Goal: Task Accomplishment & Management: Manage account settings

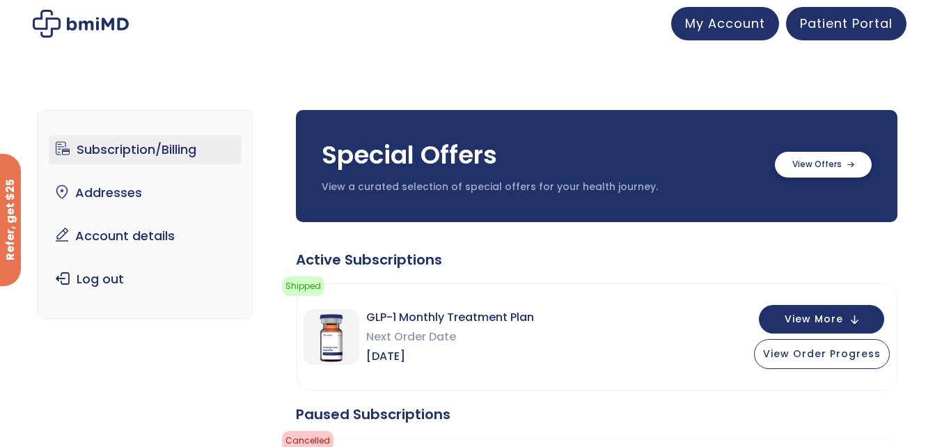
click at [825, 170] on label at bounding box center [822, 165] width 97 height 26
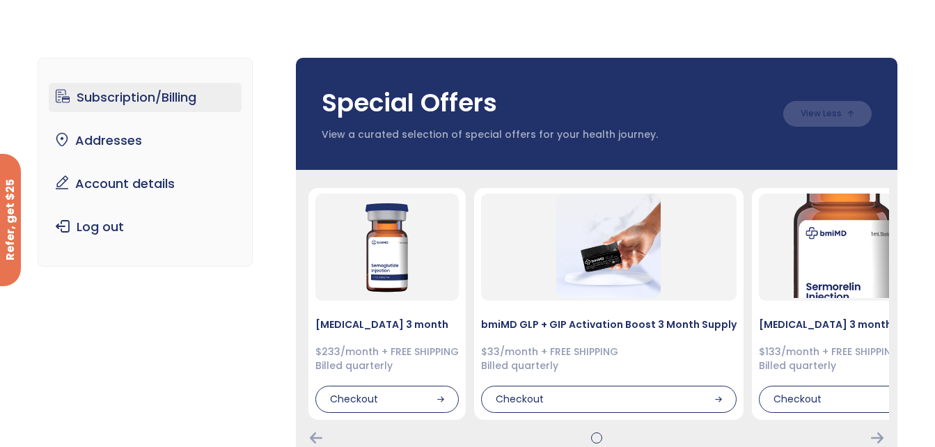
scroll to position [54, 0]
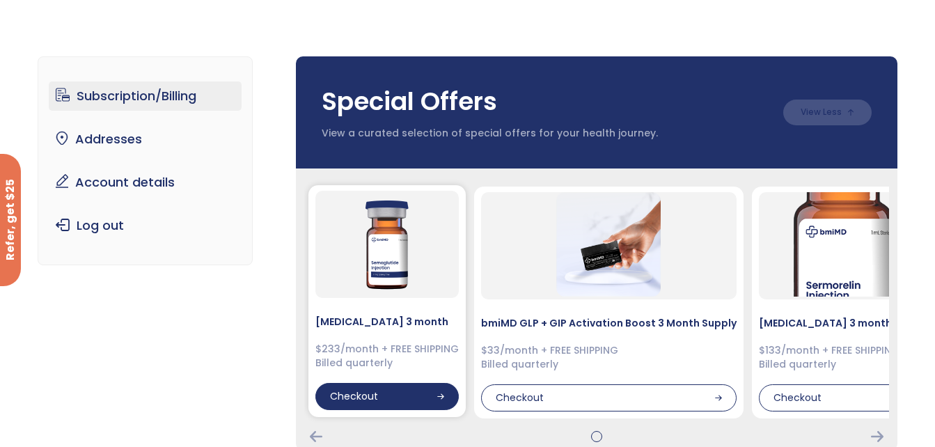
click at [401, 395] on div "Checkout" at bounding box center [386, 397] width 143 height 28
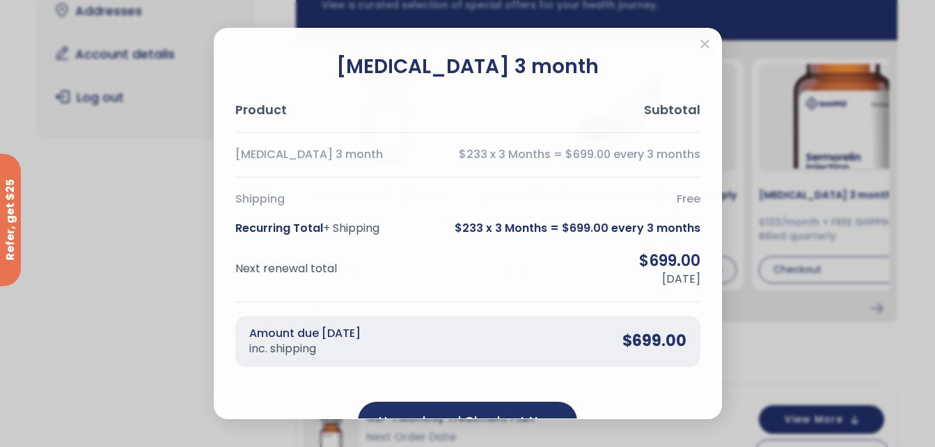
scroll to position [182, 0]
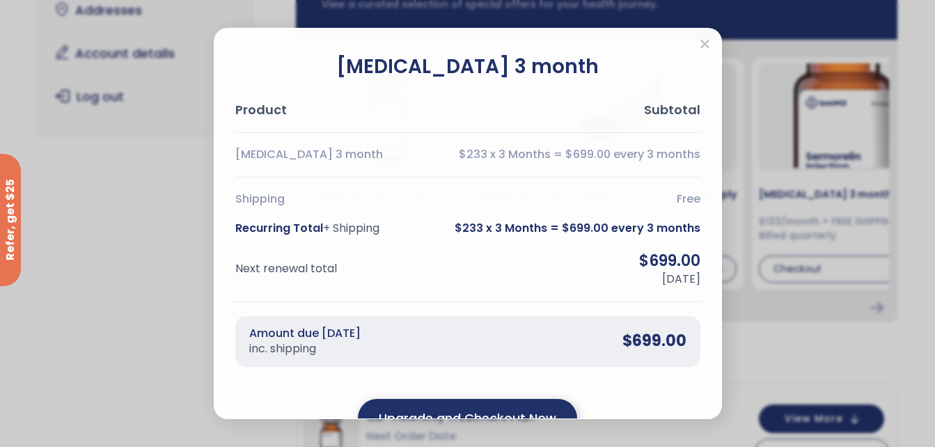
click at [436, 401] on div "Upgrade and Checkout Now" at bounding box center [467, 418] width 219 height 38
click at [447, 408] on output "Upgrade and Checkout Now" at bounding box center [467, 417] width 177 height 19
click at [447, 408] on div "Upgrade and Checkout Now Something went wrong!" at bounding box center [467, 420] width 465 height 38
click at [447, 405] on div "Upgrade and Checkout Now" at bounding box center [467, 418] width 219 height 38
click at [446, 399] on div "Upgrade and Checkout Now" at bounding box center [467, 418] width 219 height 38
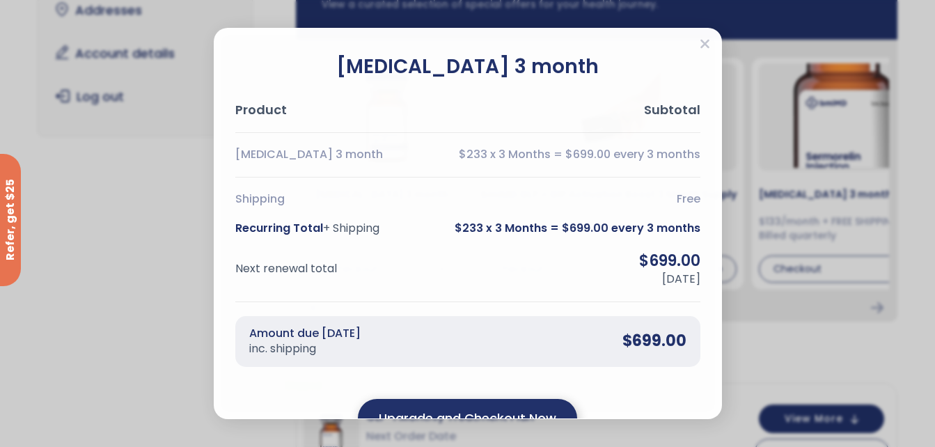
click at [433, 404] on div "Upgrade and Checkout Now" at bounding box center [467, 418] width 219 height 38
click at [433, 404] on div "Upgrade and Checkout Now Something went wrong!" at bounding box center [467, 420] width 465 height 38
click at [606, 383] on div "Semaglutide 3 month Product Subtotal Semaglutide 3 month $233 x 3 Months = $699…" at bounding box center [467, 246] width 465 height 387
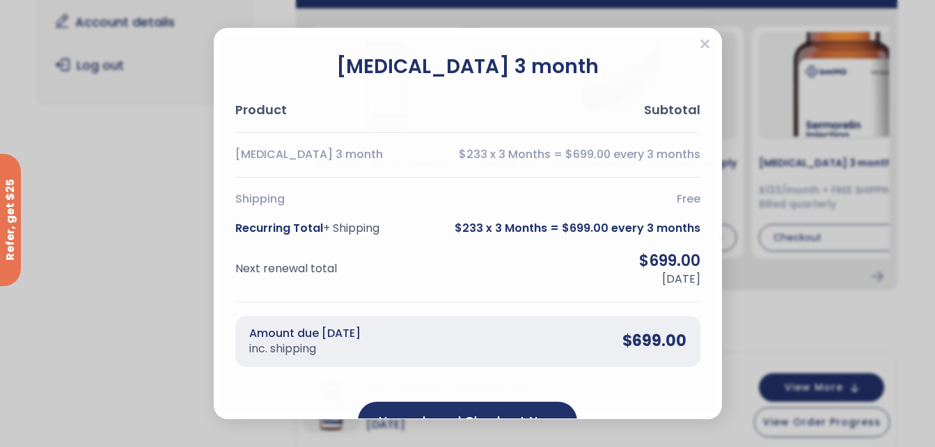
scroll to position [214, 0]
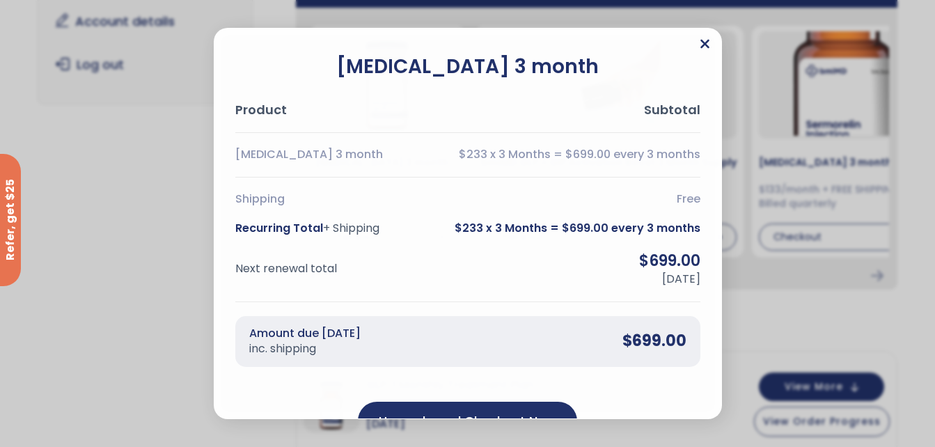
click at [702, 44] on icon "Close" at bounding box center [704, 44] width 10 height 14
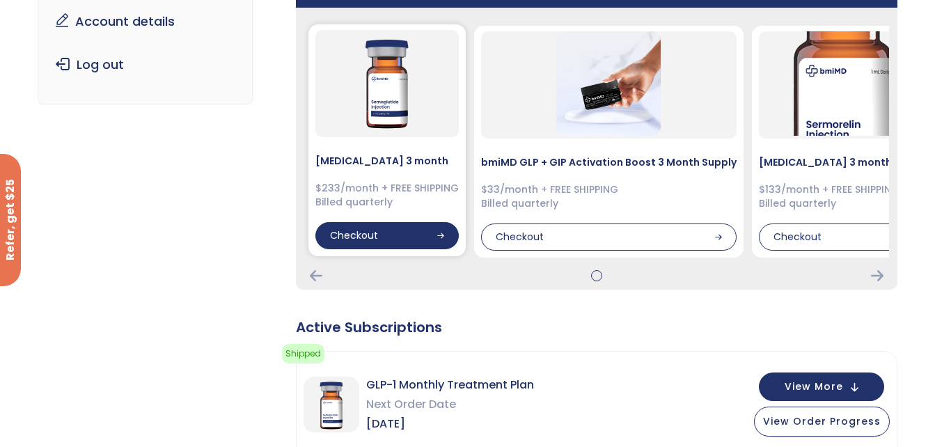
click at [376, 241] on div "Checkout" at bounding box center [386, 236] width 143 height 28
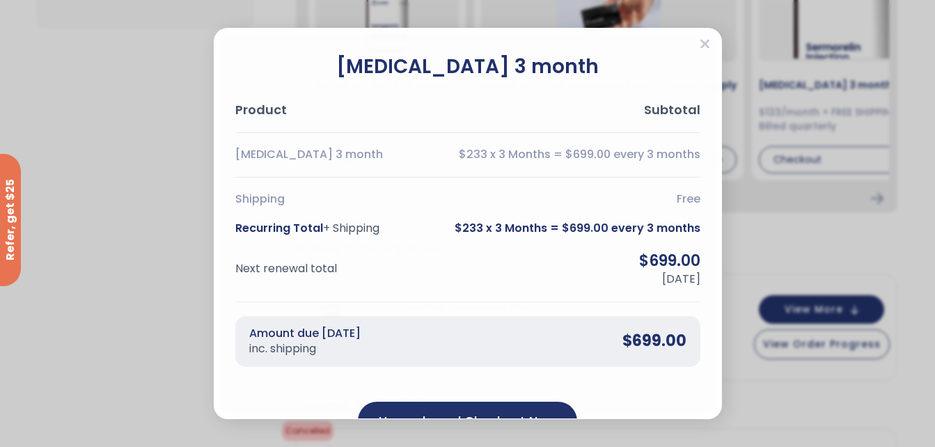
scroll to position [291, 0]
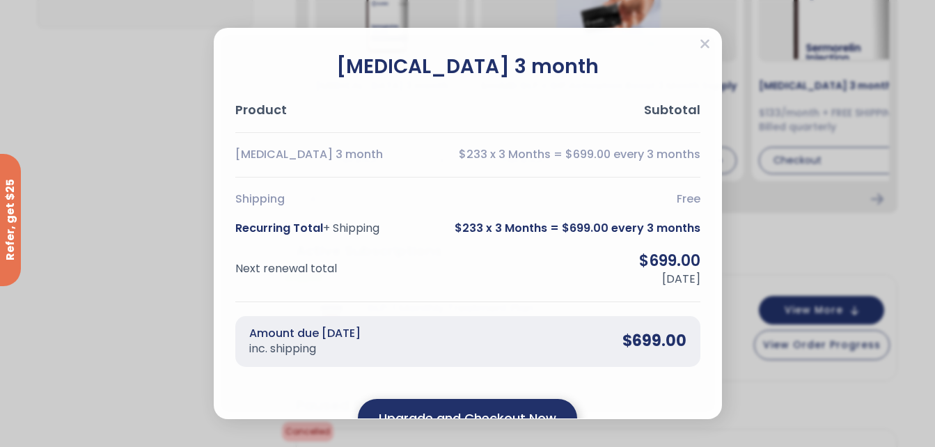
click at [456, 406] on div "Upgrade and Checkout Now" at bounding box center [467, 418] width 219 height 38
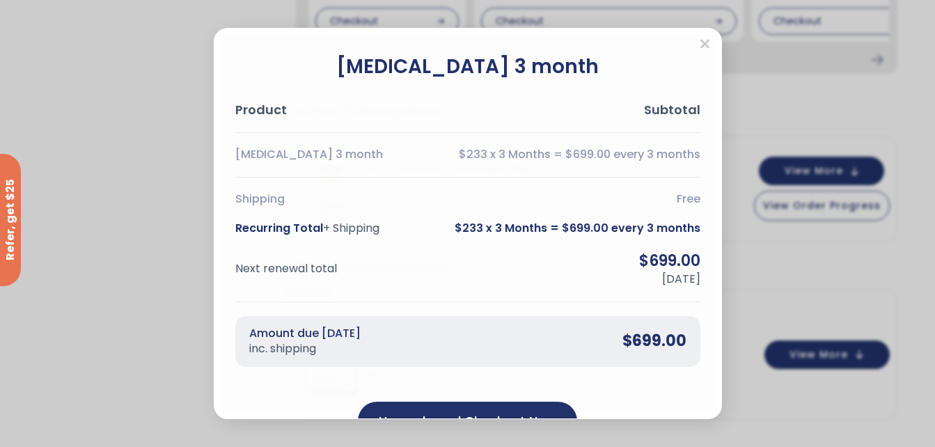
scroll to position [427, 0]
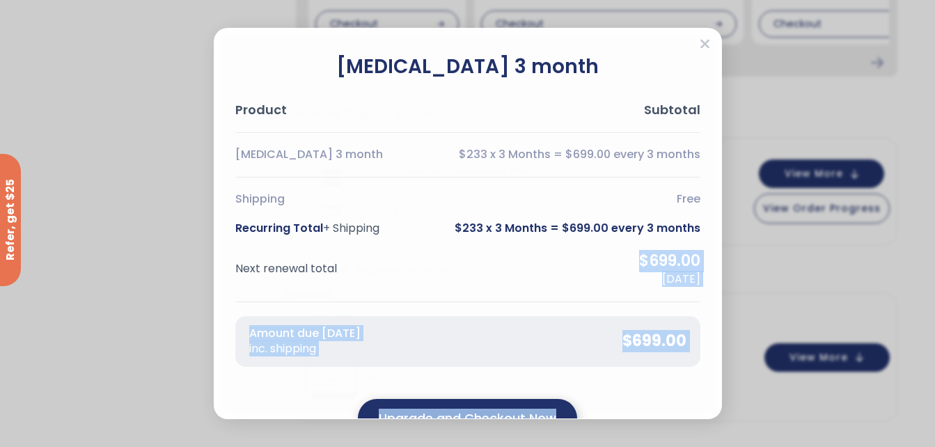
drag, startPoint x: 534, startPoint y: 265, endPoint x: 564, endPoint y: 400, distance: 138.1
click at [564, 400] on div "Semaglutide 3 month Product Subtotal Semaglutide 3 month $233 x 3 Months = $699…" at bounding box center [467, 246] width 465 height 387
drag, startPoint x: 564, startPoint y: 400, endPoint x: 536, endPoint y: 405, distance: 28.3
click at [536, 405] on div "Upgrade and Checkout Now" at bounding box center [467, 420] width 219 height 38
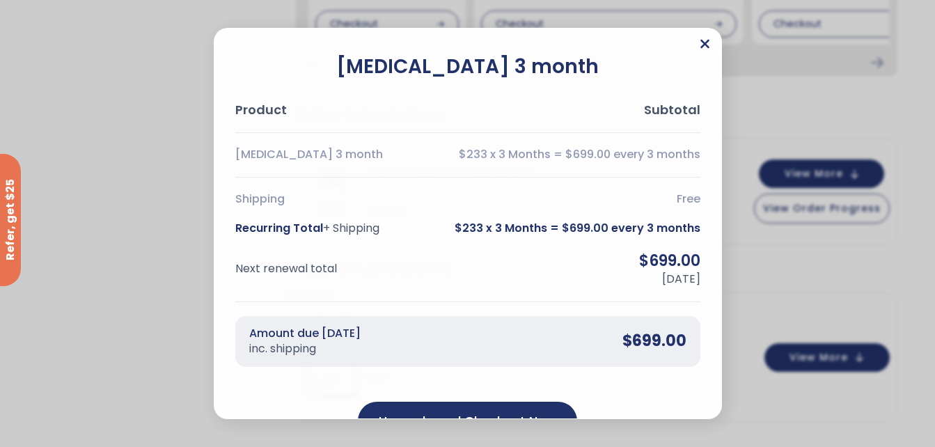
click at [704, 42] on icon "Close" at bounding box center [704, 44] width 10 height 14
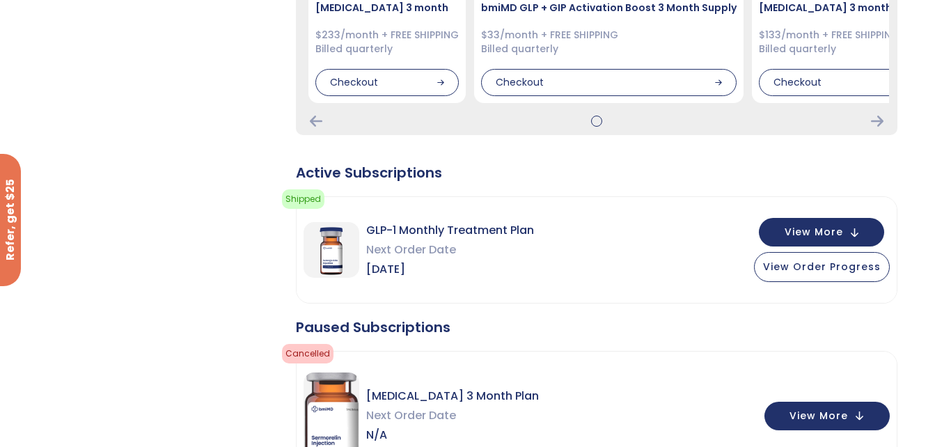
scroll to position [372, 0]
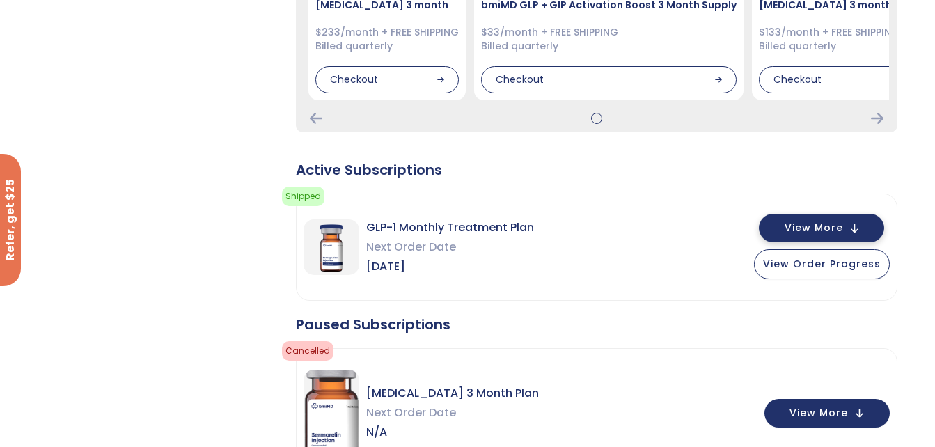
click at [808, 223] on span "View More" at bounding box center [813, 227] width 58 height 9
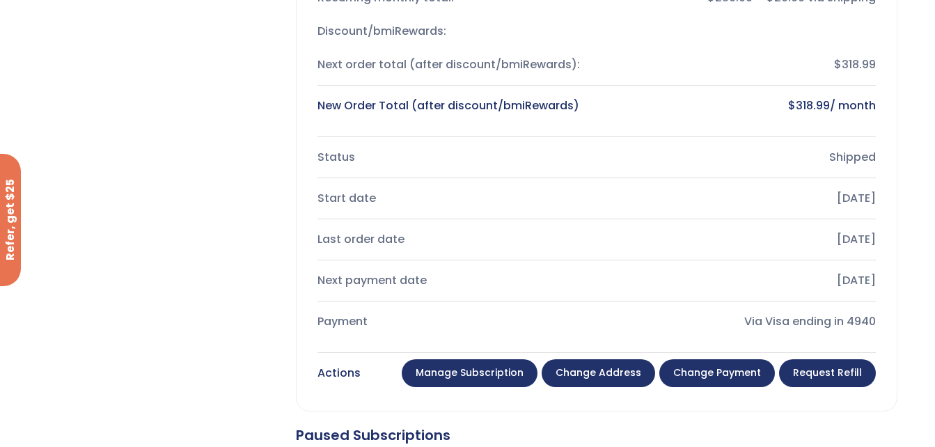
scroll to position [762, 0]
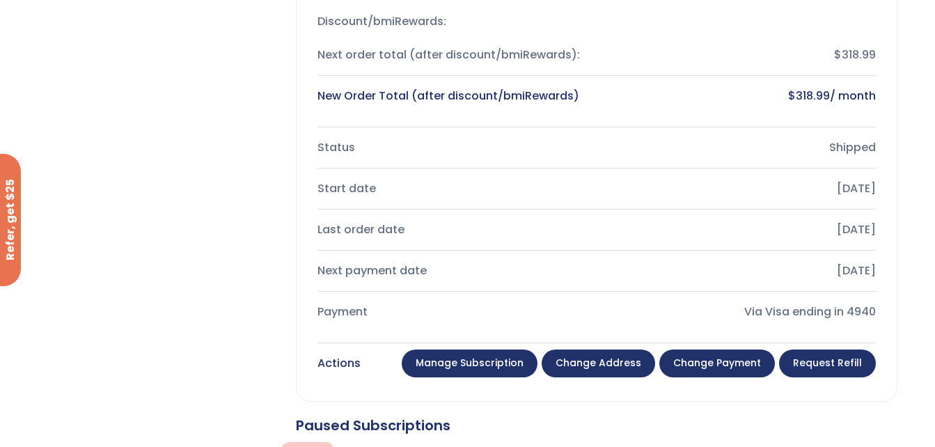
click at [511, 372] on link "Manage Subscription" at bounding box center [469, 363] width 136 height 28
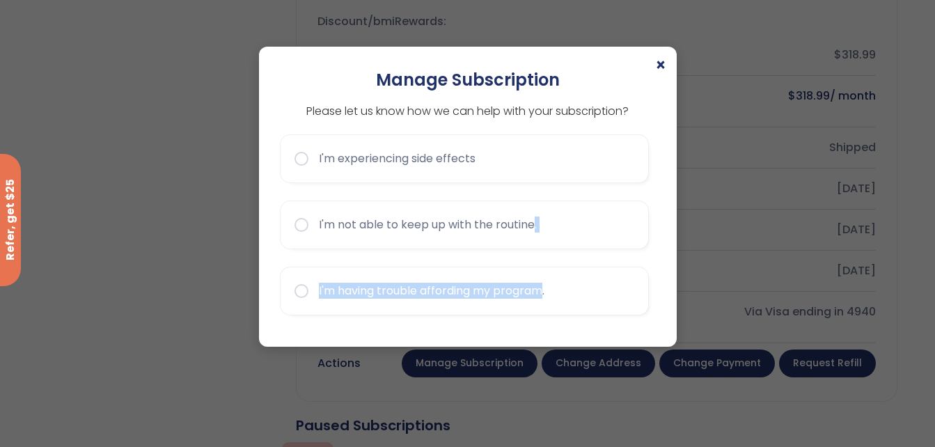
drag, startPoint x: 511, startPoint y: 372, endPoint x: 536, endPoint y: 252, distance: 123.0
click at [536, 252] on div "× Manage Subscription Please let us know how we can help with your subscription…" at bounding box center [467, 223] width 935 height 447
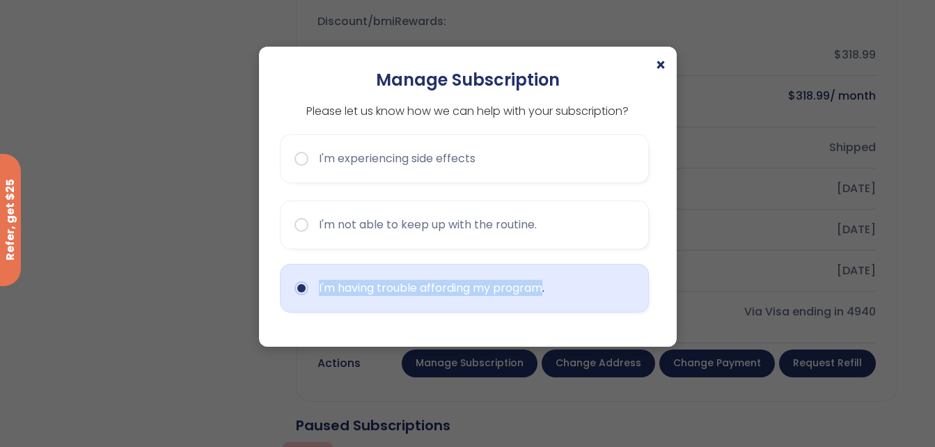
drag, startPoint x: 536, startPoint y: 252, endPoint x: 521, endPoint y: 282, distance: 33.3
click at [521, 282] on button "I'm having trouble affording my program." at bounding box center [464, 288] width 369 height 49
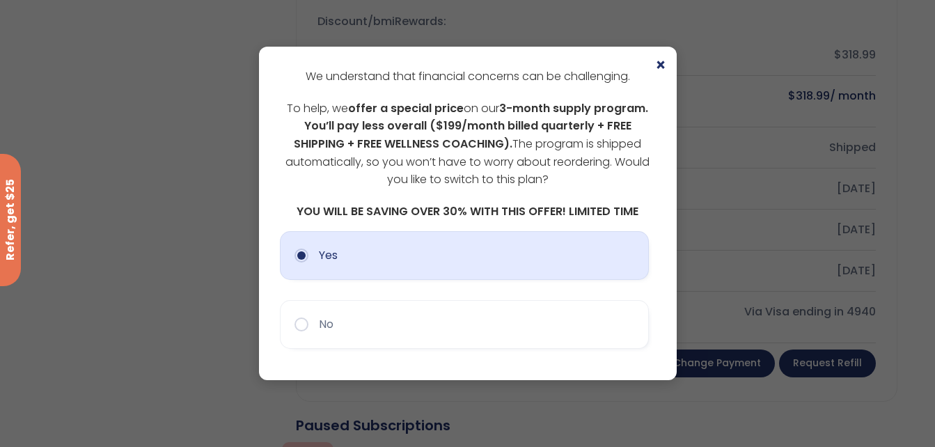
click at [543, 257] on button "Yes" at bounding box center [464, 255] width 369 height 49
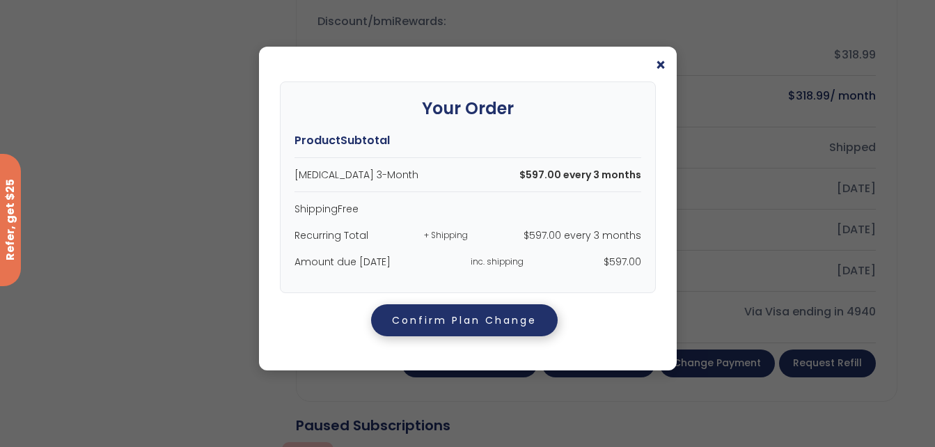
click at [506, 310] on button "Confirm Plan Change" at bounding box center [464, 320] width 186 height 32
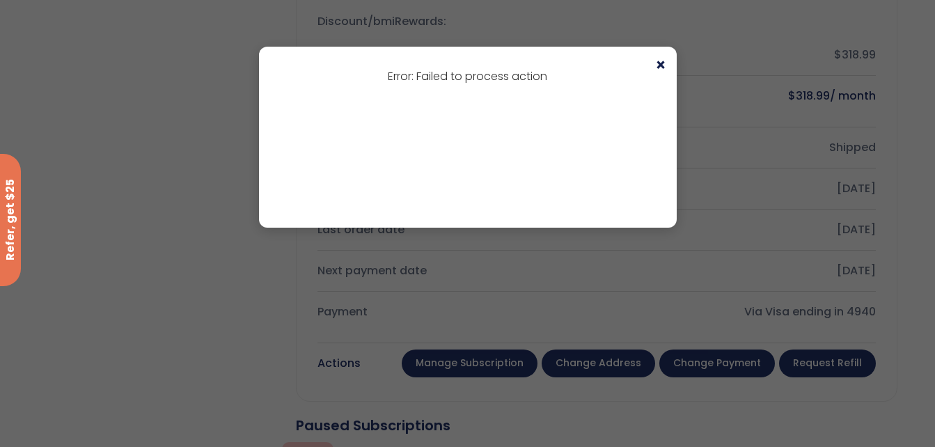
click at [660, 61] on span "×" at bounding box center [660, 65] width 11 height 17
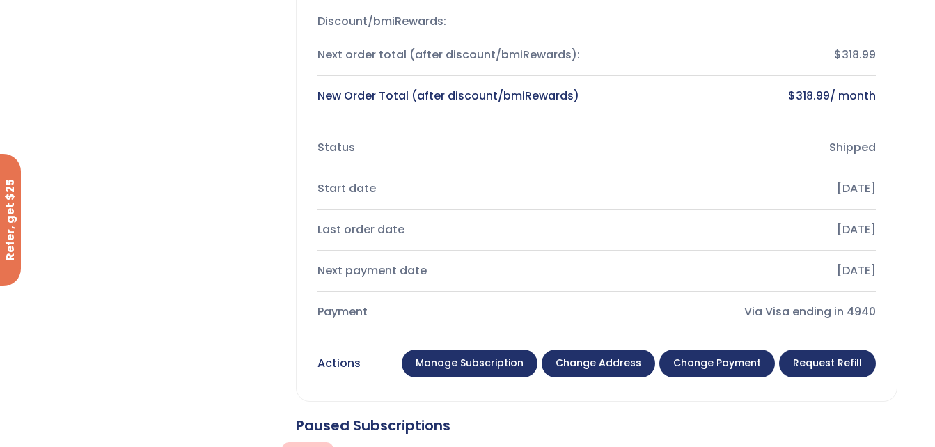
click at [461, 356] on link "Manage Subscription" at bounding box center [469, 363] width 136 height 28
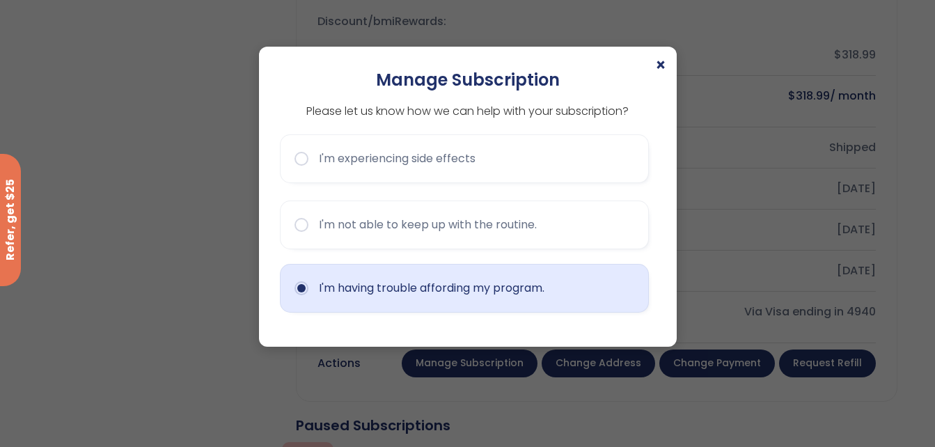
click at [488, 291] on button "I'm having trouble affording my program." at bounding box center [464, 288] width 369 height 49
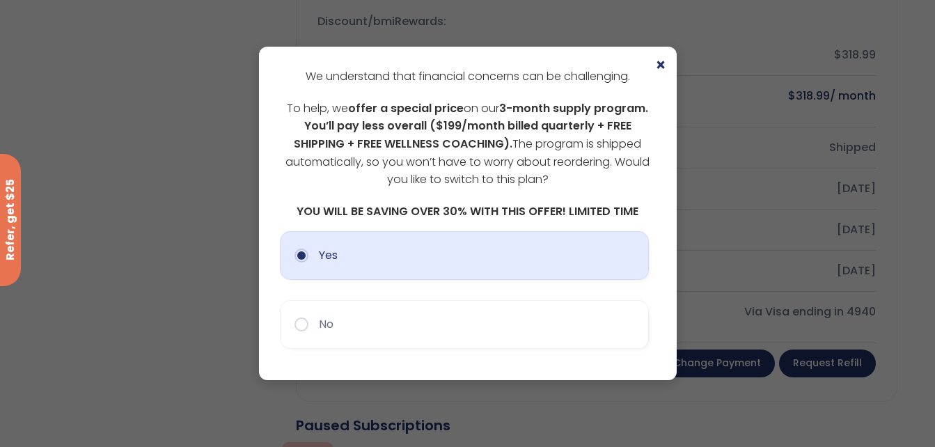
click at [500, 248] on button "Yes" at bounding box center [464, 255] width 369 height 49
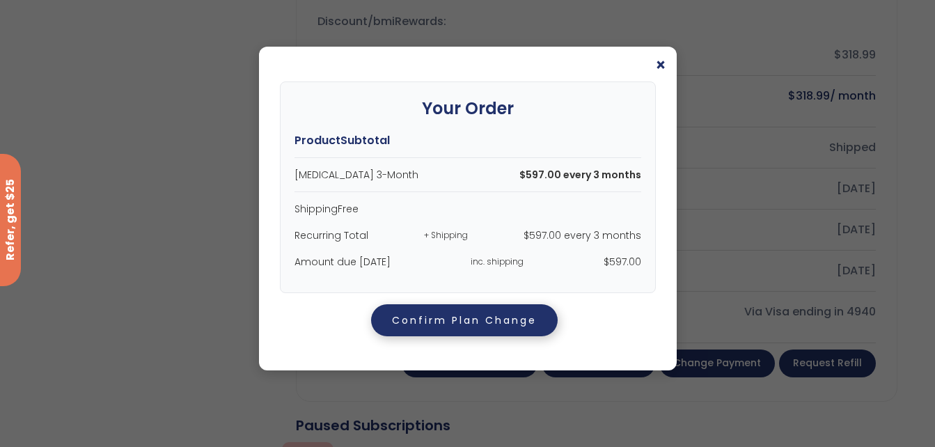
click at [474, 319] on button "Confirm Plan Change" at bounding box center [464, 320] width 186 height 32
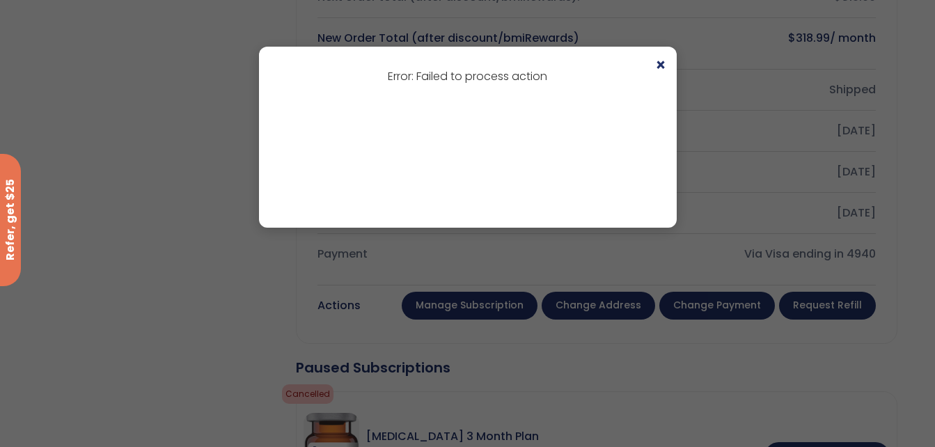
scroll to position [829, 0]
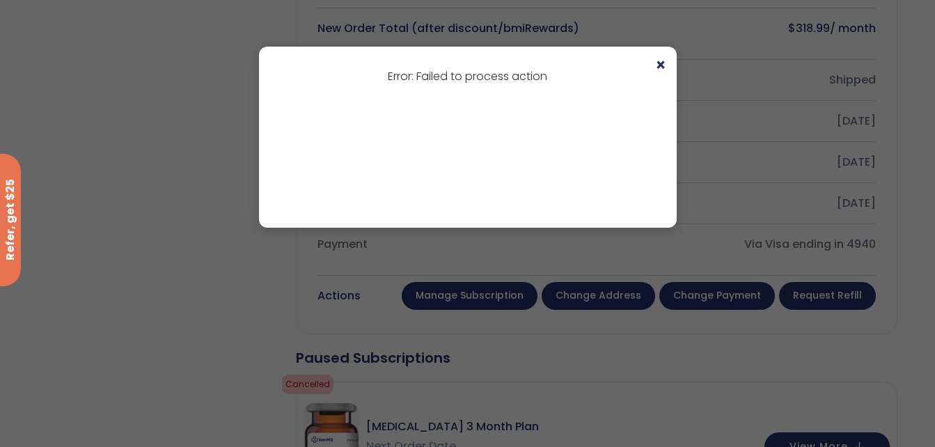
click at [653, 66] on div "× Error: Failed to process action" at bounding box center [467, 137] width 417 height 181
click at [662, 65] on span "×" at bounding box center [660, 65] width 11 height 17
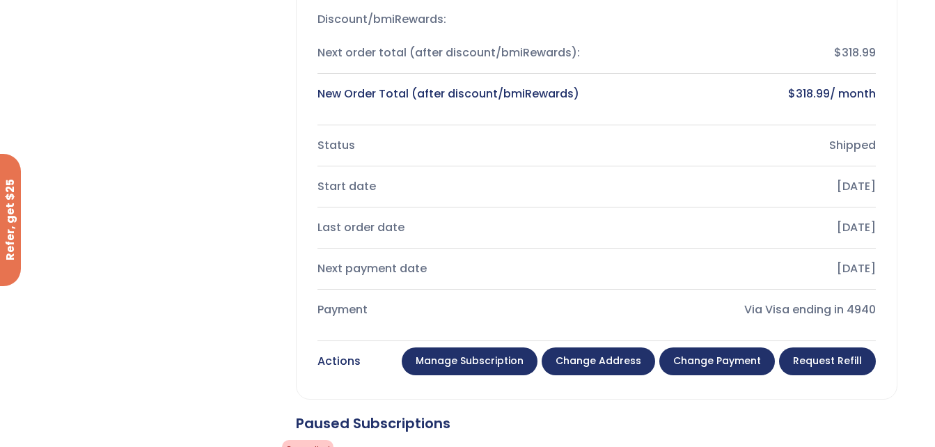
scroll to position [765, 0]
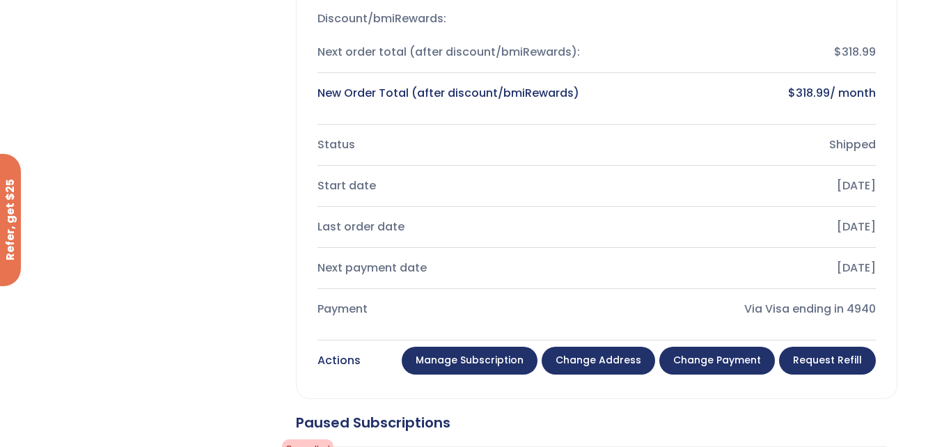
click at [443, 356] on link "Manage Subscription" at bounding box center [469, 361] width 136 height 28
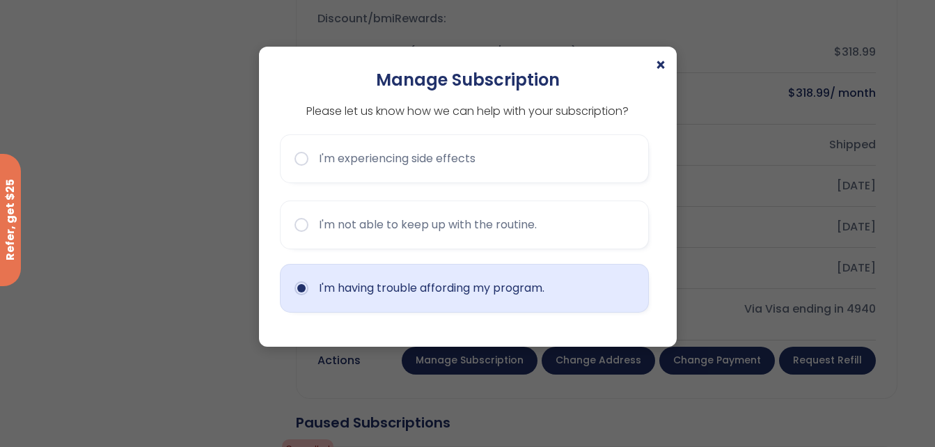
click at [521, 294] on button "I'm having trouble affording my program." at bounding box center [464, 288] width 369 height 49
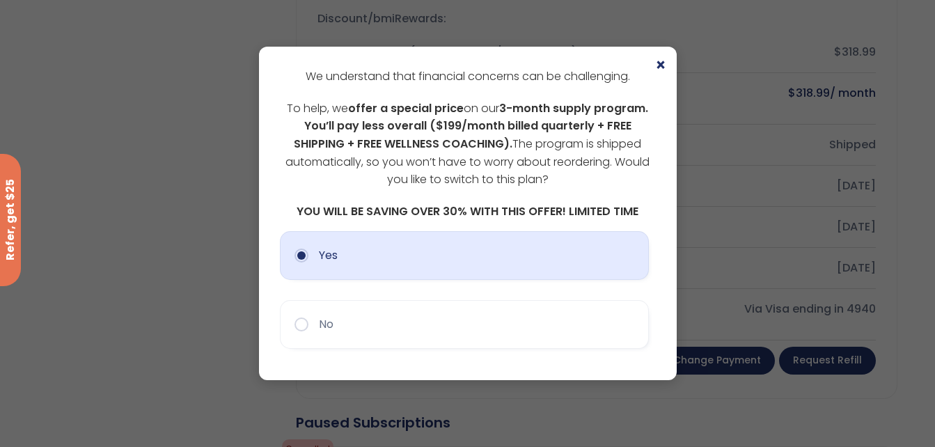
click at [459, 267] on button "Yes" at bounding box center [464, 255] width 369 height 49
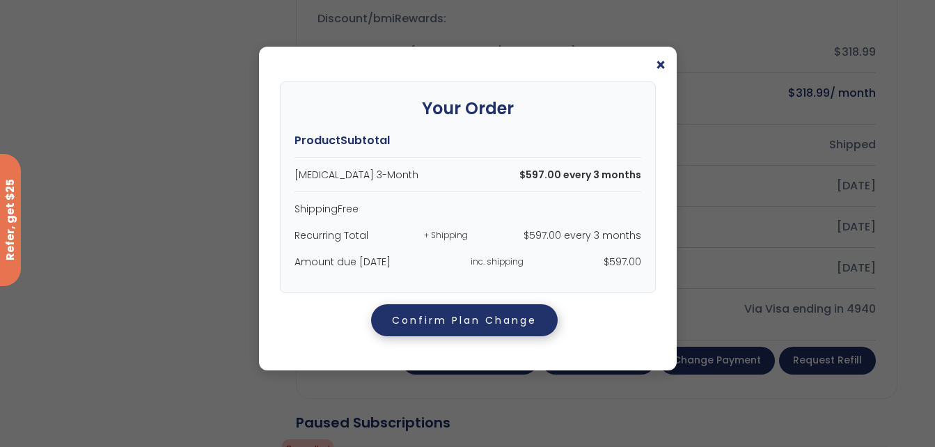
click at [445, 317] on button "Confirm Plan Change" at bounding box center [464, 320] width 186 height 32
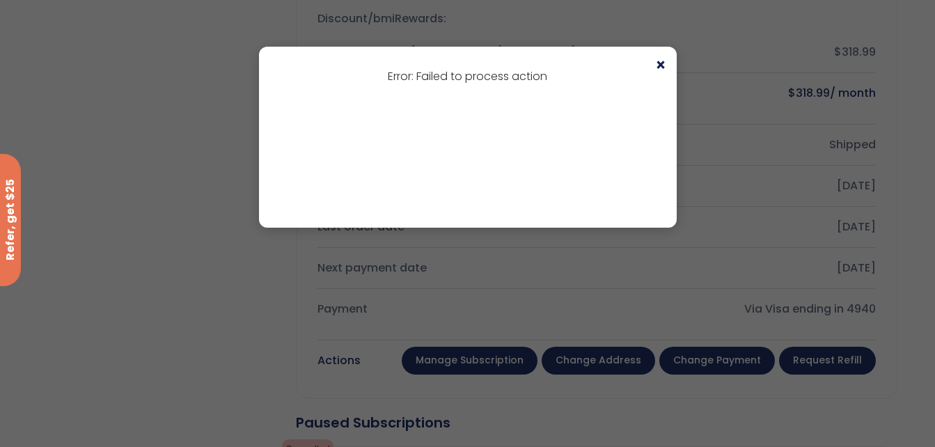
click at [658, 67] on span "×" at bounding box center [660, 65] width 11 height 17
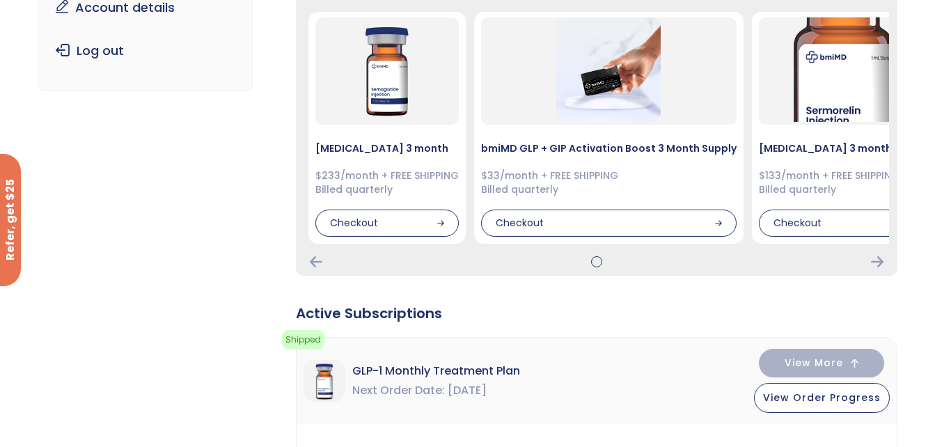
scroll to position [226, 0]
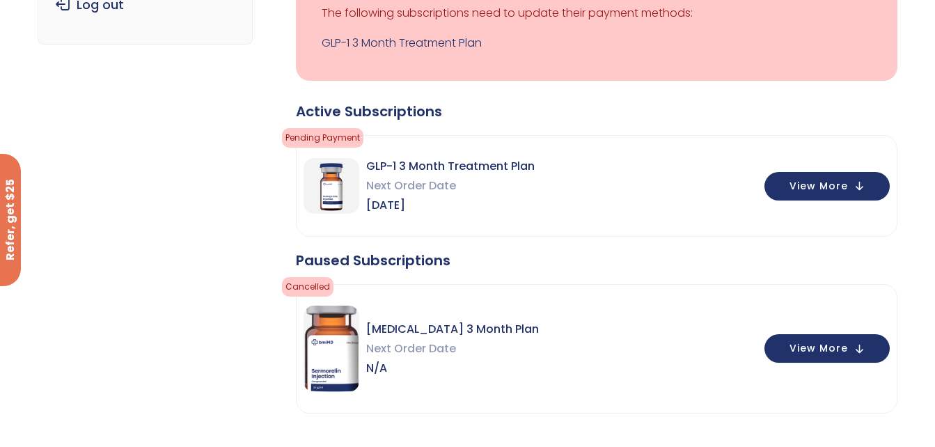
scroll to position [323, 0]
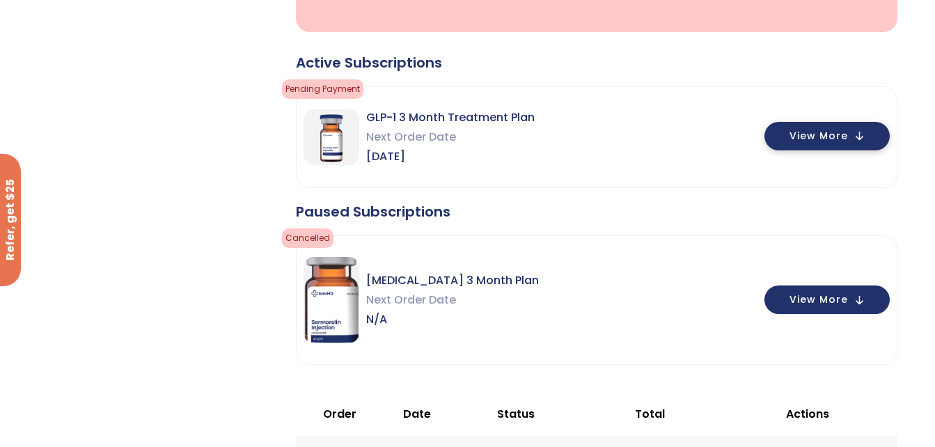
click at [808, 140] on span "View More" at bounding box center [818, 136] width 58 height 9
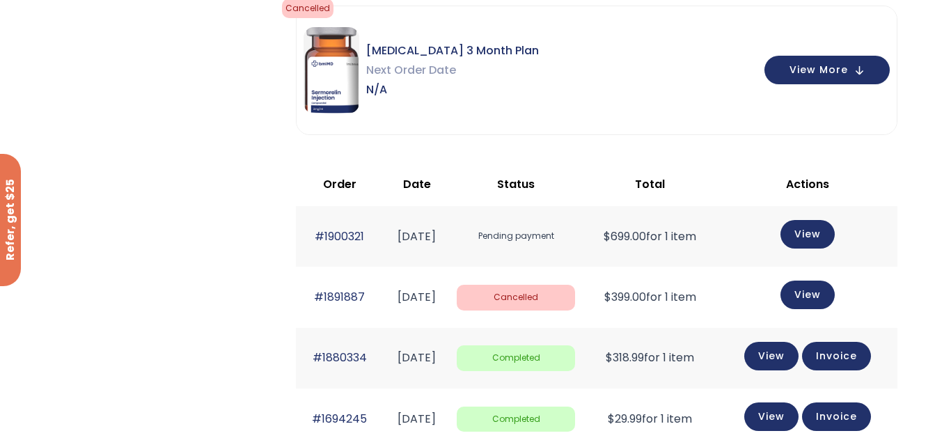
scroll to position [1028, 0]
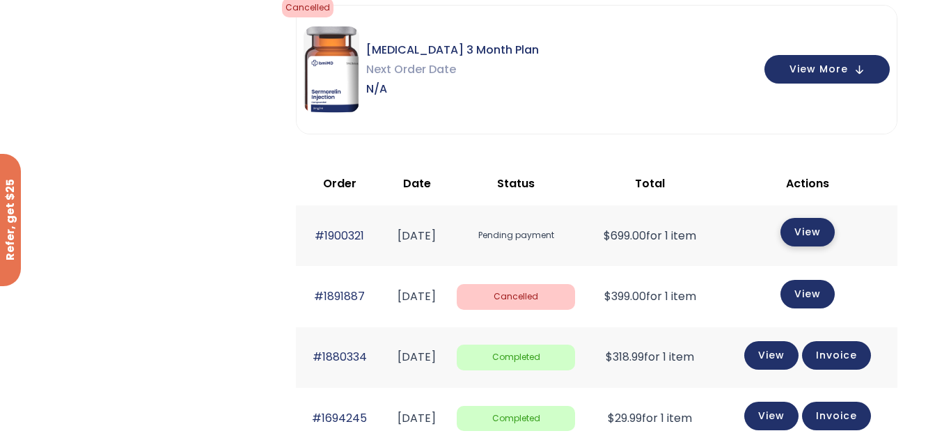
click at [804, 221] on link "View" at bounding box center [807, 232] width 54 height 29
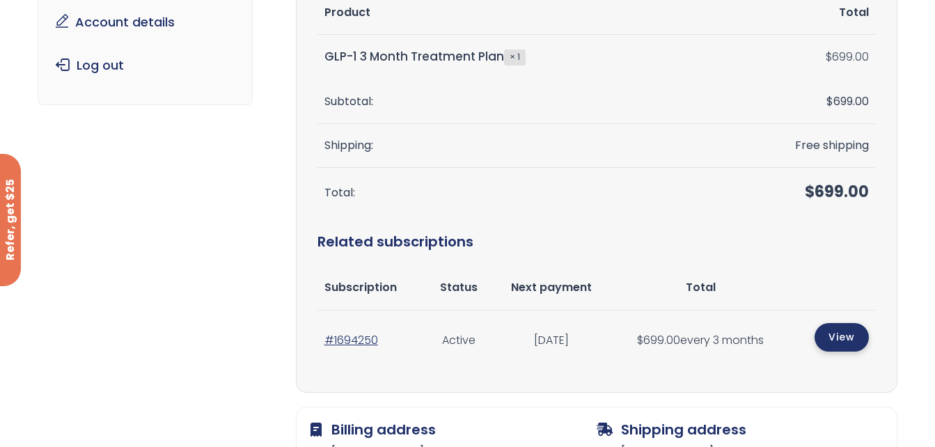
scroll to position [200, 0]
click at [835, 327] on link "View" at bounding box center [841, 336] width 54 height 29
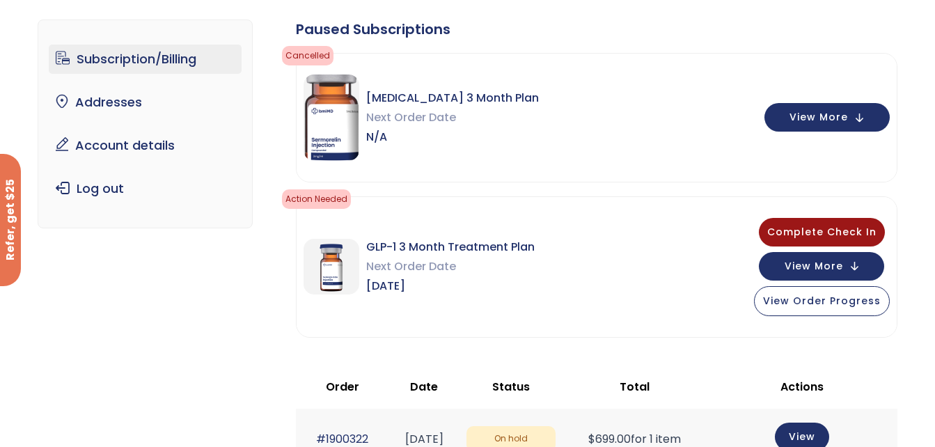
scroll to position [93, 0]
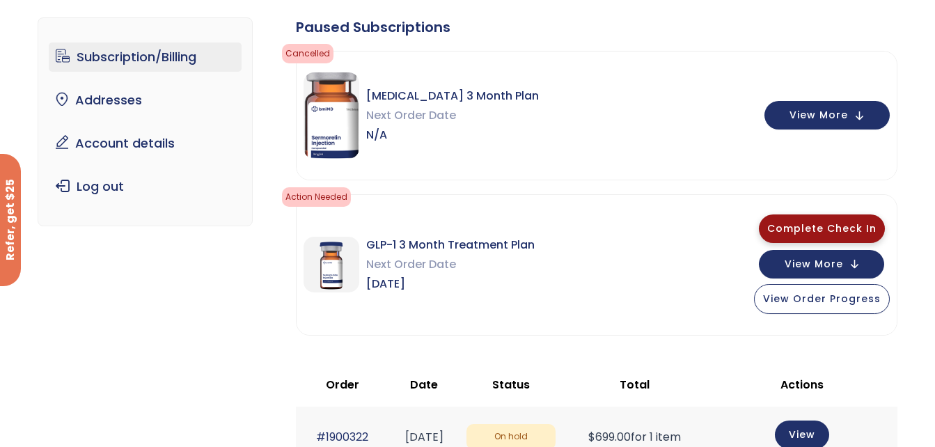
click at [800, 223] on span "Complete Check In" at bounding box center [821, 228] width 109 height 14
